Goal: Transaction & Acquisition: Purchase product/service

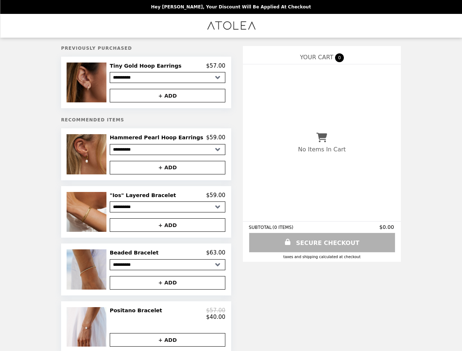
click at [98, 83] on img at bounding box center [88, 83] width 42 height 40
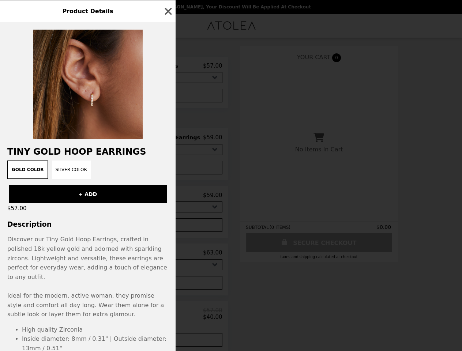
click at [168, 67] on div "Product Details Tiny Gold Hoop Earrings Gold Color Silver Color + ADD $57.00 De…" at bounding box center [231, 175] width 462 height 351
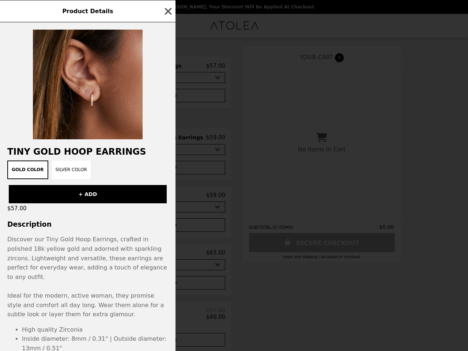
click at [168, 97] on div at bounding box center [88, 80] width 176 height 117
click at [98, 157] on h2 "Tiny Gold Hoop Earrings" at bounding box center [88, 152] width 176 height 10
click at [168, 140] on div "Product Details Tiny Gold Hoop Earrings Gold Color Silver Color + ADD $57.00 De…" at bounding box center [234, 175] width 468 height 351
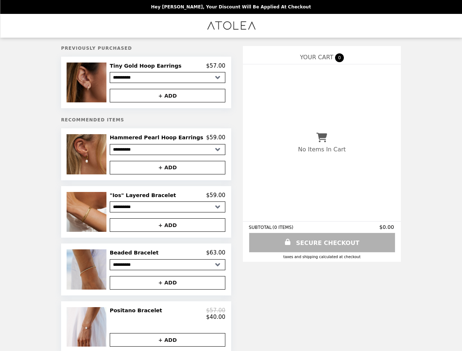
click at [168, 170] on button "+ ADD" at bounding box center [168, 168] width 116 height 14
click at [98, 215] on img at bounding box center [88, 212] width 42 height 40
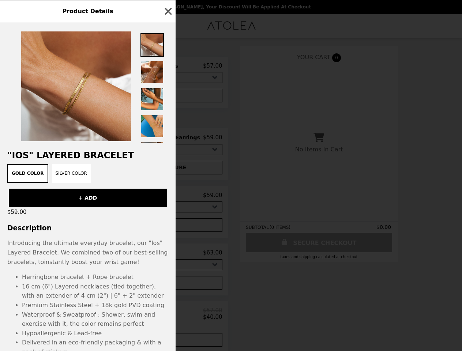
click at [168, 198] on div "Product Details "Ios" Layered Bracelet Gold Color Silver Color + ADD $59.00 Des…" at bounding box center [231, 175] width 462 height 351
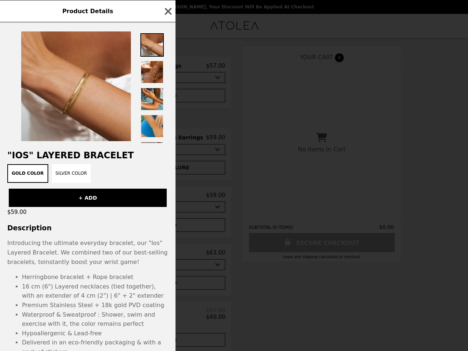
click at [168, 228] on h3 "Description" at bounding box center [88, 228] width 176 height 8
click at [98, 273] on div "Product Details "Ios" Layered Bracelet Gold Color Silver Color + ADD $59.00 Des…" at bounding box center [234, 175] width 468 height 351
